Goal: Transaction & Acquisition: Purchase product/service

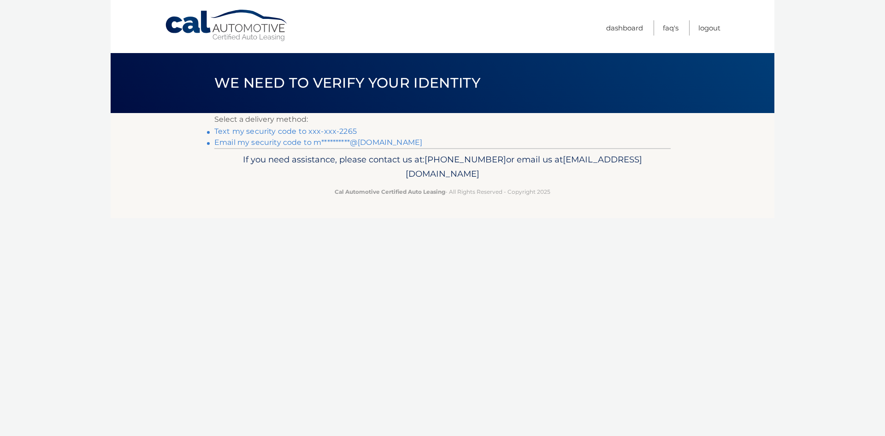
click at [251, 129] on link "Text my security code to xxx-xxx-2265" at bounding box center [285, 131] width 142 height 9
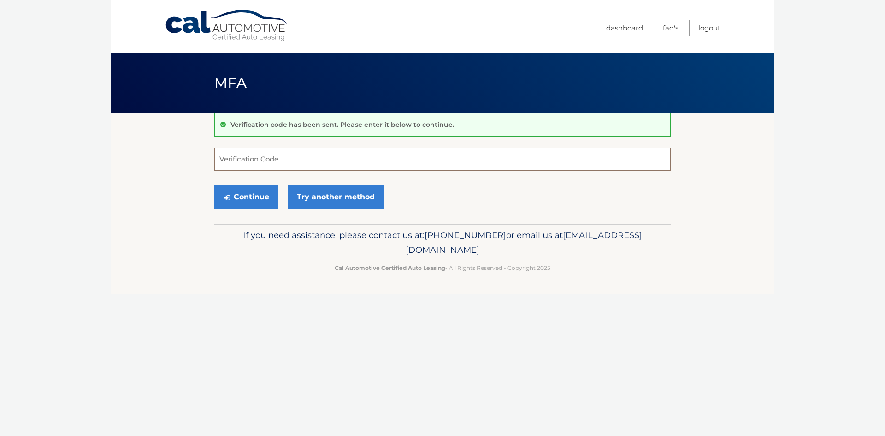
click at [268, 164] on input "Verification Code" at bounding box center [442, 159] width 456 height 23
type input "812908"
click at [259, 190] on button "Continue" at bounding box center [246, 196] width 64 height 23
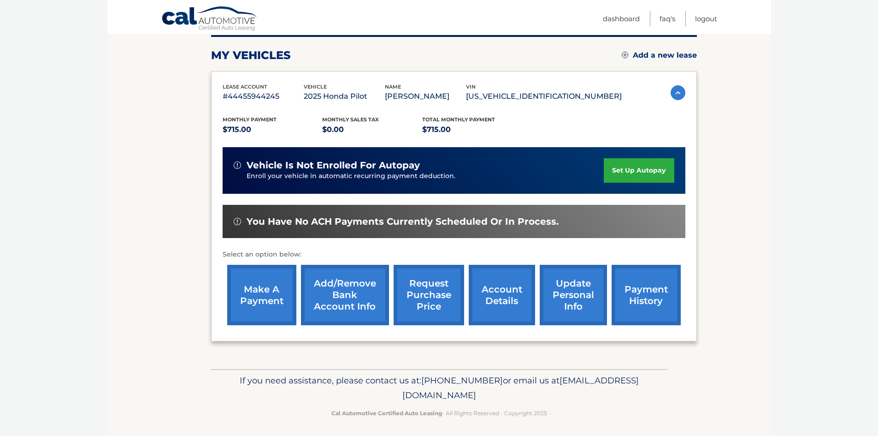
scroll to position [123, 0]
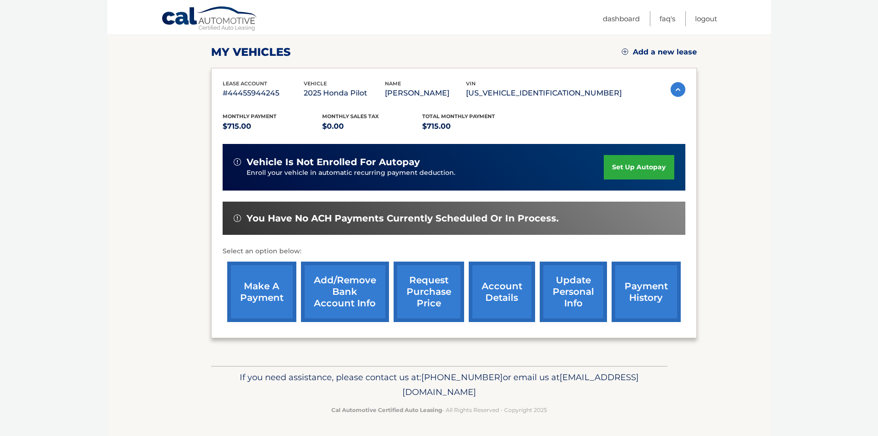
click at [260, 290] on link "make a payment" at bounding box center [261, 291] width 69 height 60
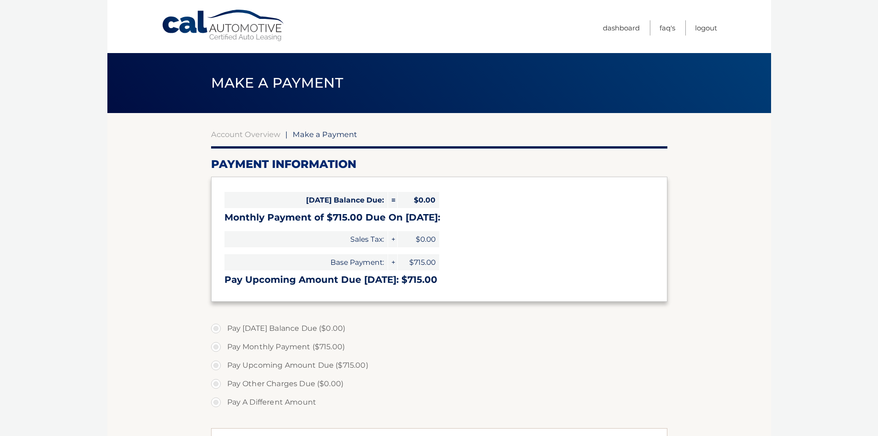
select select "MTc4ZTE1NzUtMjdiZS00OWExLWJjZDMtMWViMjI1NDE2ZmQz"
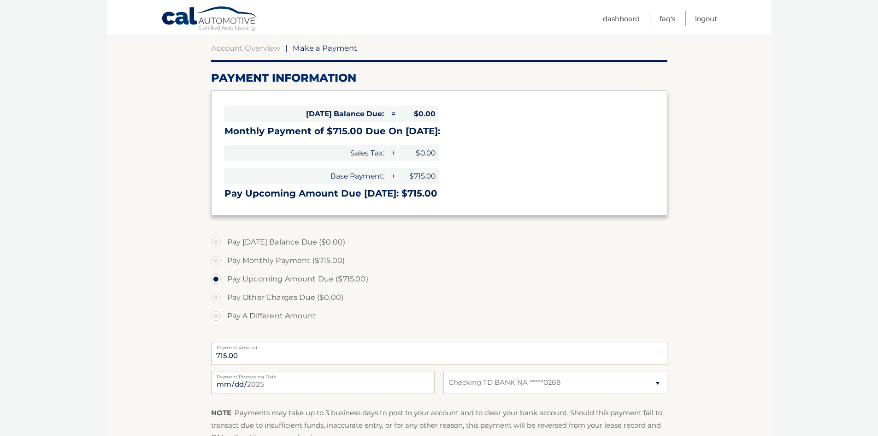
scroll to position [138, 0]
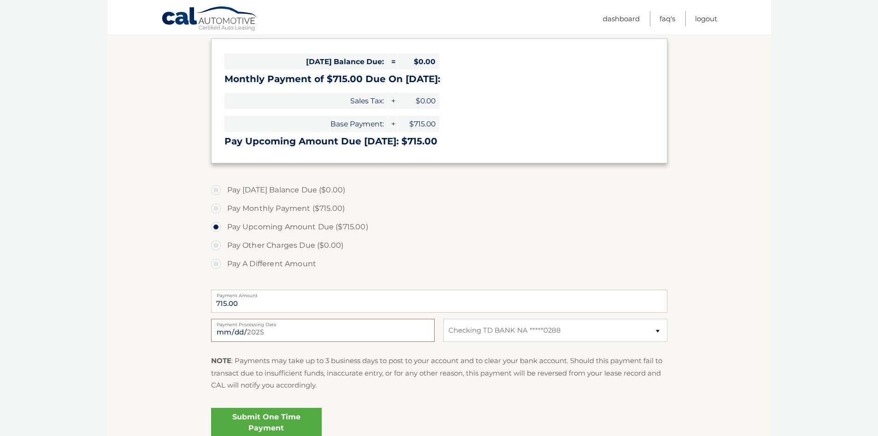
drag, startPoint x: 275, startPoint y: 333, endPoint x: 236, endPoint y: 335, distance: 38.8
click at [236, 335] on input "2025-09-18" at bounding box center [323, 330] width 224 height 23
type input "2025-09-19"
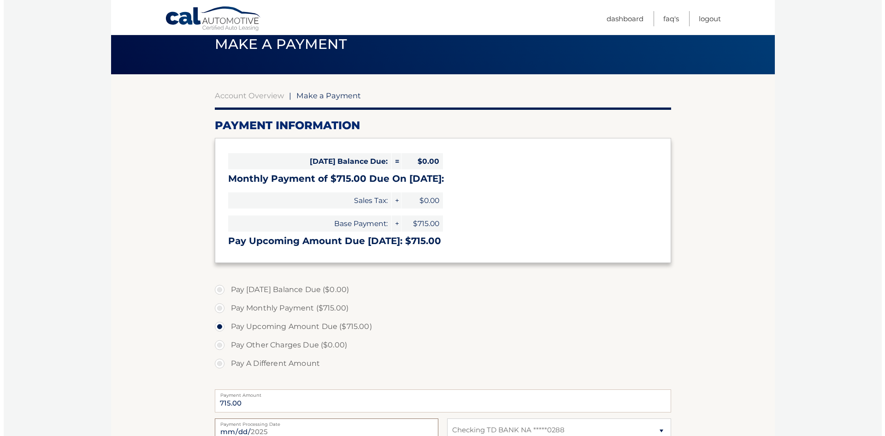
scroll to position [223, 0]
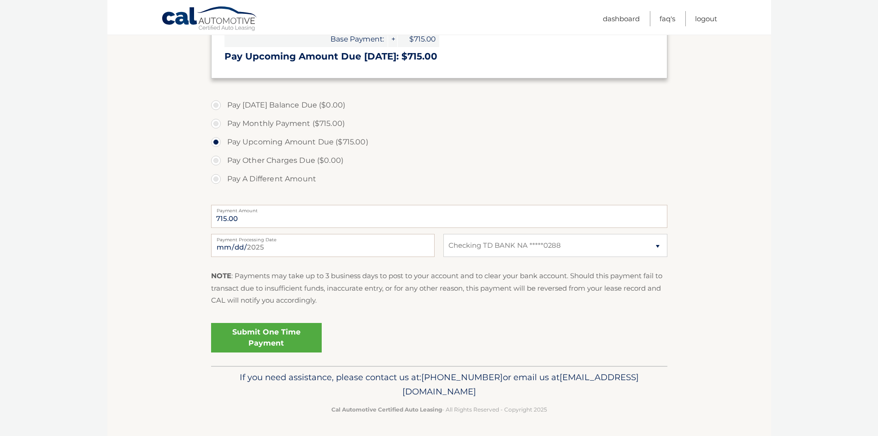
click at [307, 339] on link "Submit One Time Payment" at bounding box center [266, 338] width 111 height 30
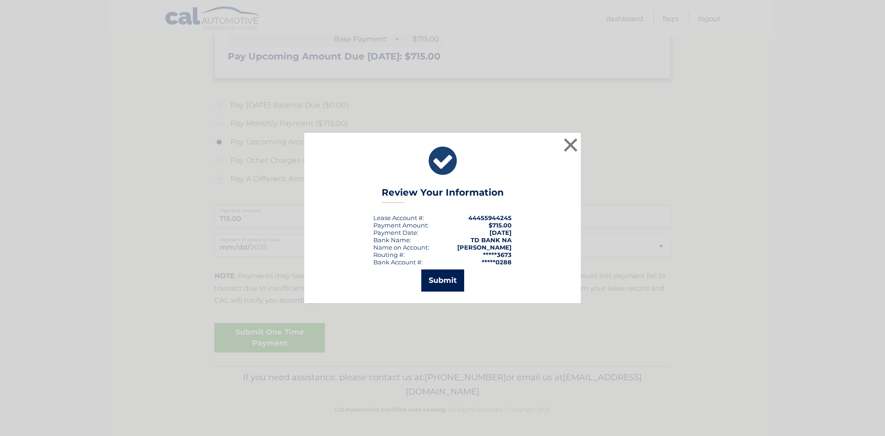
click at [462, 281] on button "Submit" at bounding box center [442, 280] width 43 height 22
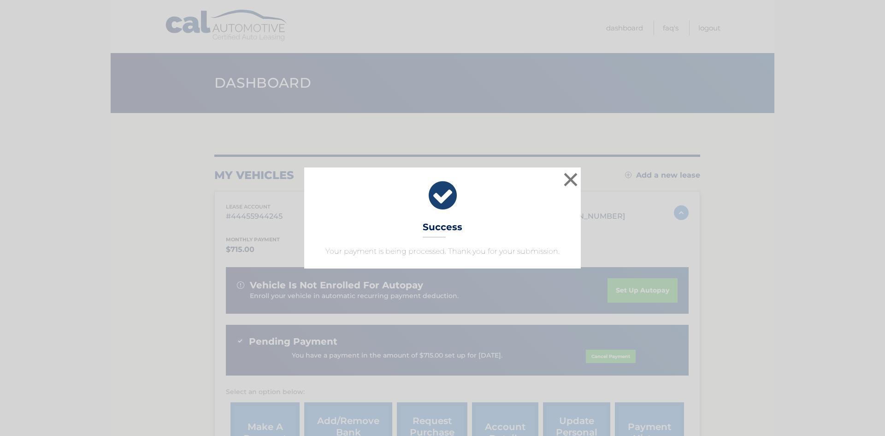
click at [709, 30] on div "× Success Your payment is being processed. Thank you for your submission. Loadi…" at bounding box center [442, 218] width 885 height 436
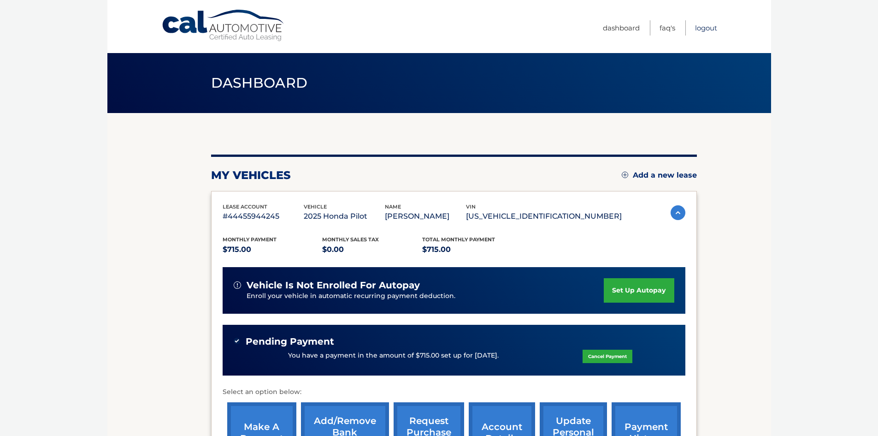
click at [710, 30] on link "Logout" at bounding box center [706, 27] width 22 height 15
